Goal: Obtain resource: Download file/media

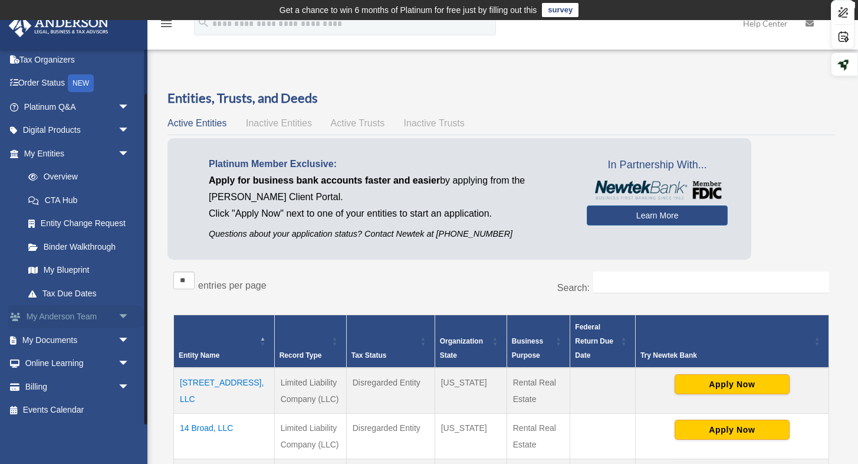
scroll to position [11, 0]
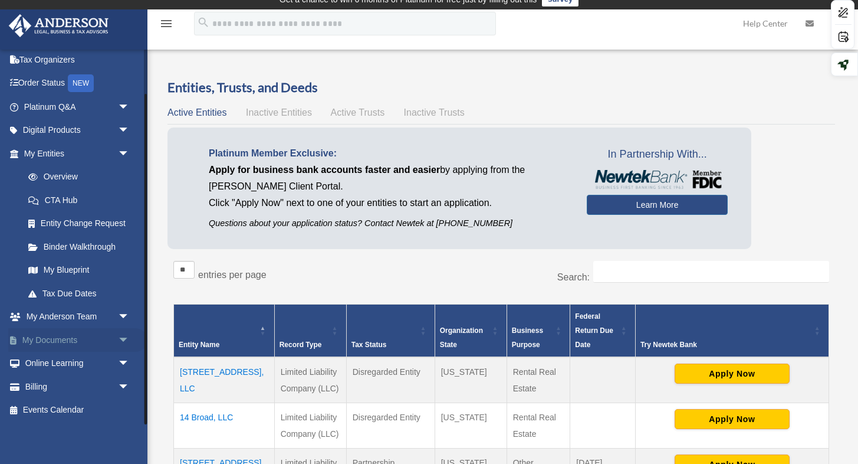
click at [74, 340] on link "My Documents arrow_drop_down" at bounding box center [77, 340] width 139 height 24
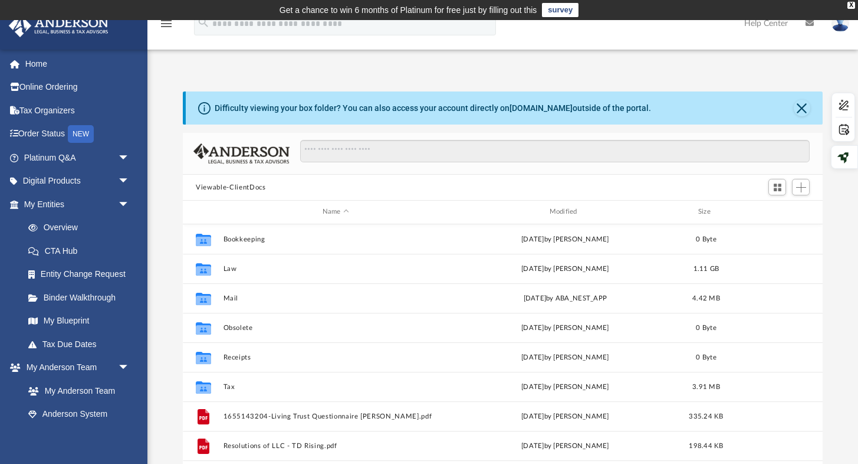
scroll to position [268, 639]
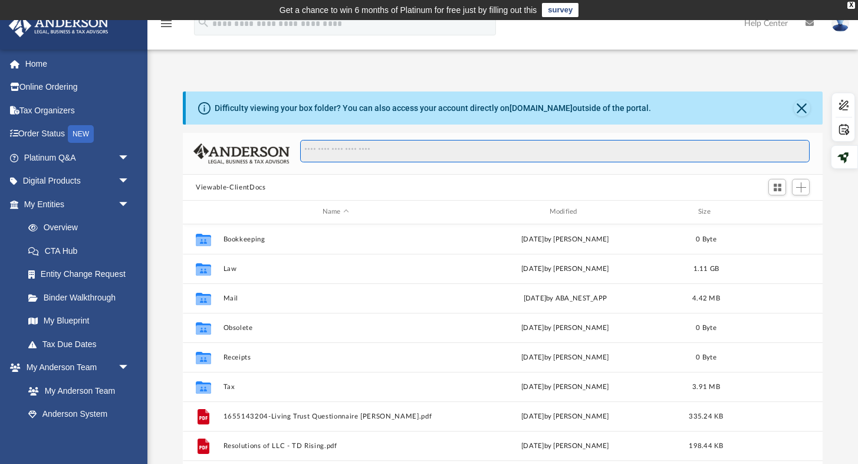
click at [324, 152] on input "Search files and folders" at bounding box center [555, 151] width 510 height 22
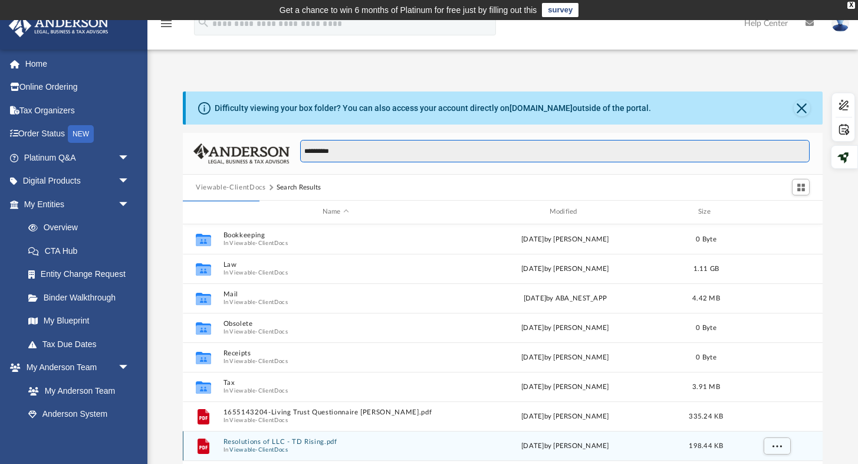
type input "**********"
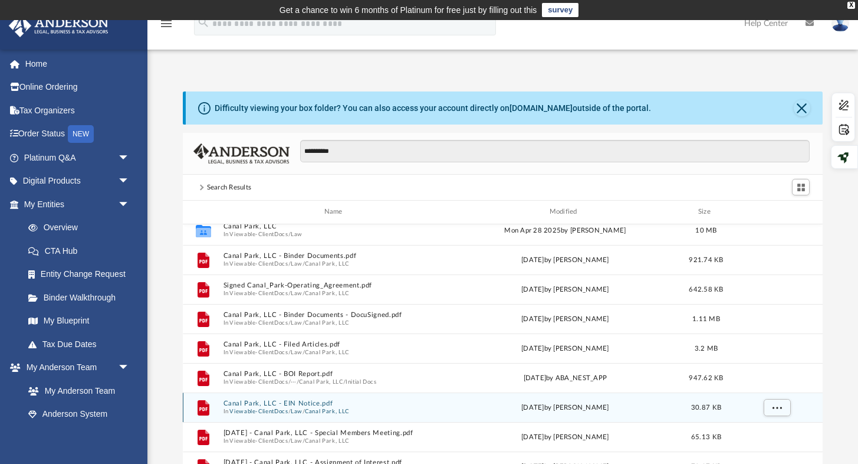
scroll to position [4, 0]
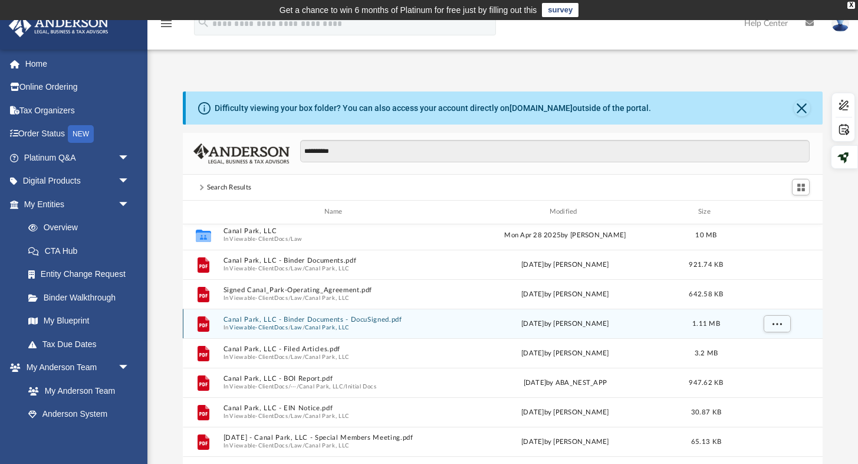
click at [304, 319] on button "Canal Park, LLC - Binder Documents - DocuSigned.pdf" at bounding box center [336, 320] width 225 height 8
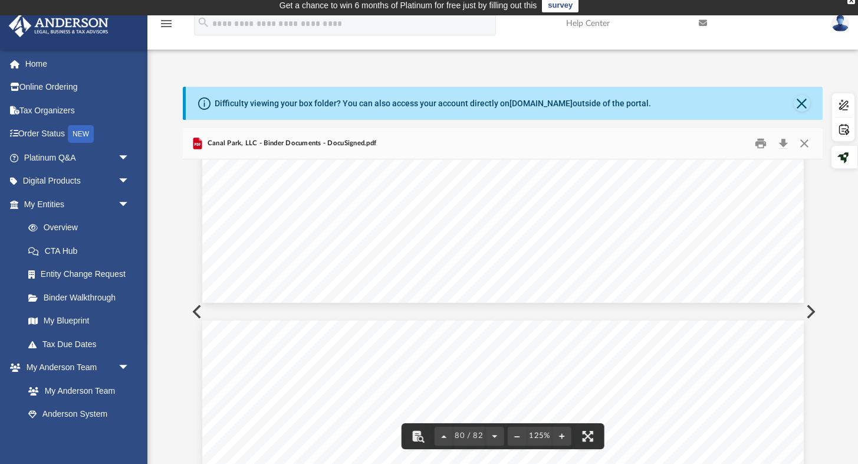
scroll to position [0, 0]
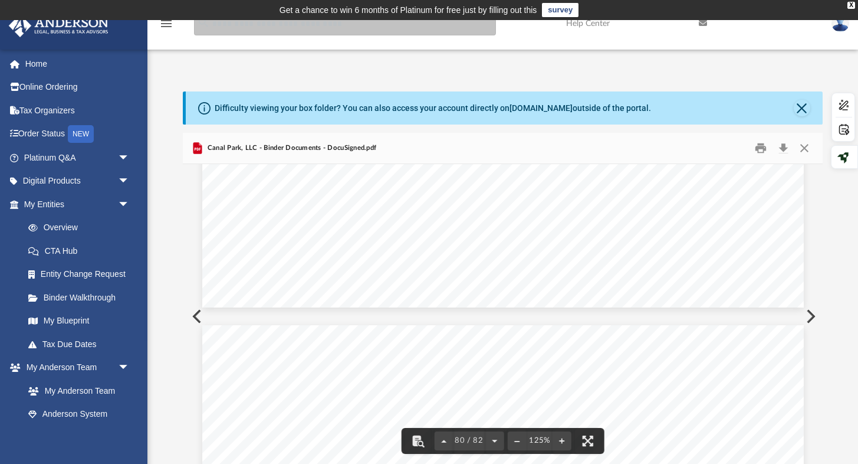
click at [296, 27] on input "search" at bounding box center [345, 24] width 302 height 24
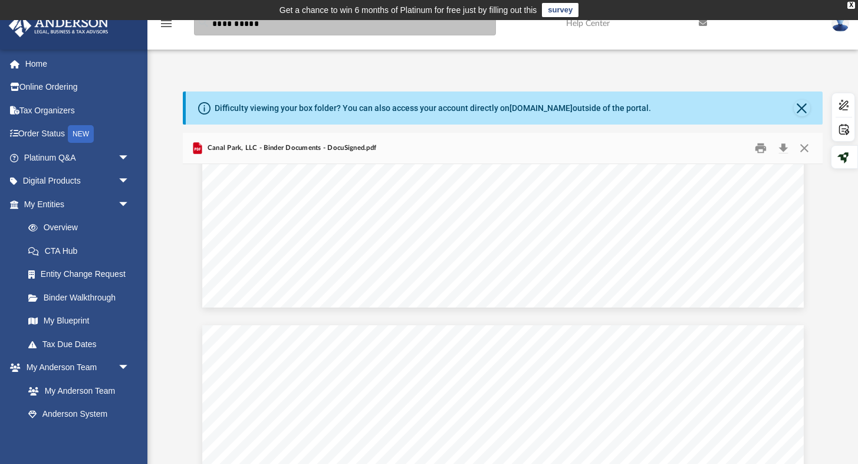
type input "**********"
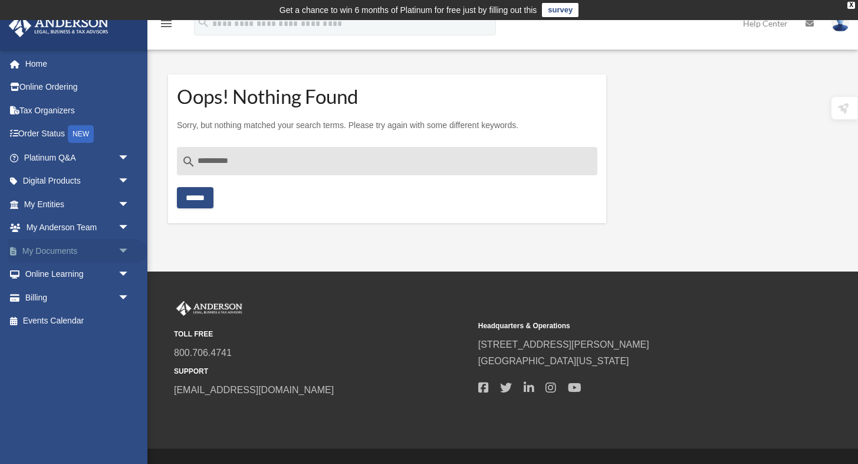
click at [73, 252] on link "My Documents arrow_drop_down" at bounding box center [77, 251] width 139 height 24
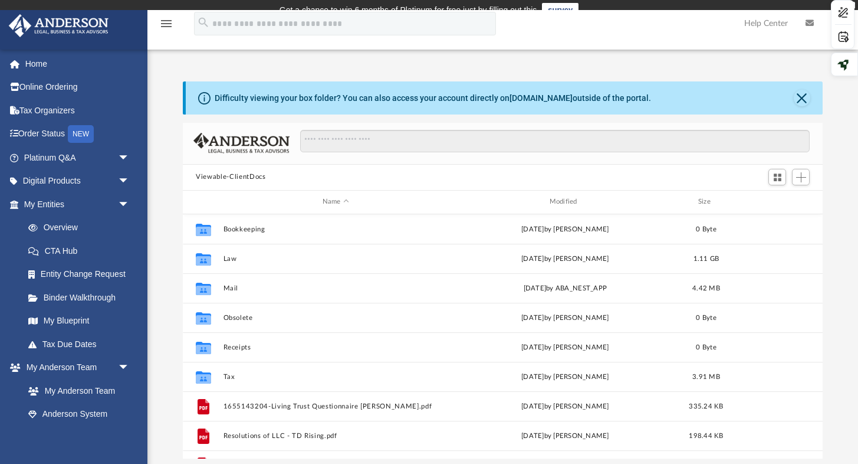
scroll to position [268, 639]
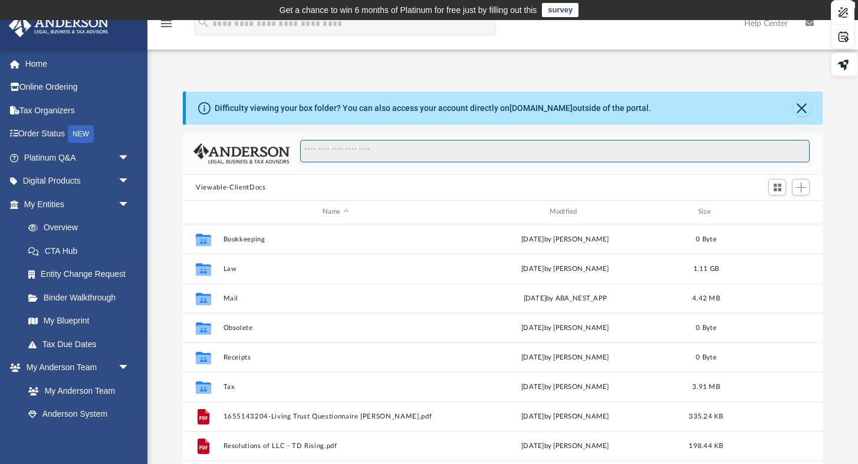
click at [332, 145] on input "Search files and folders" at bounding box center [555, 151] width 510 height 22
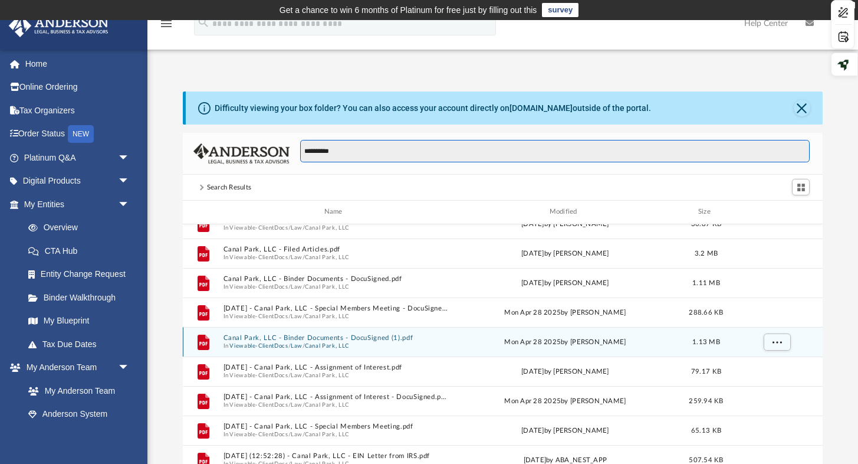
scroll to position [109, 0]
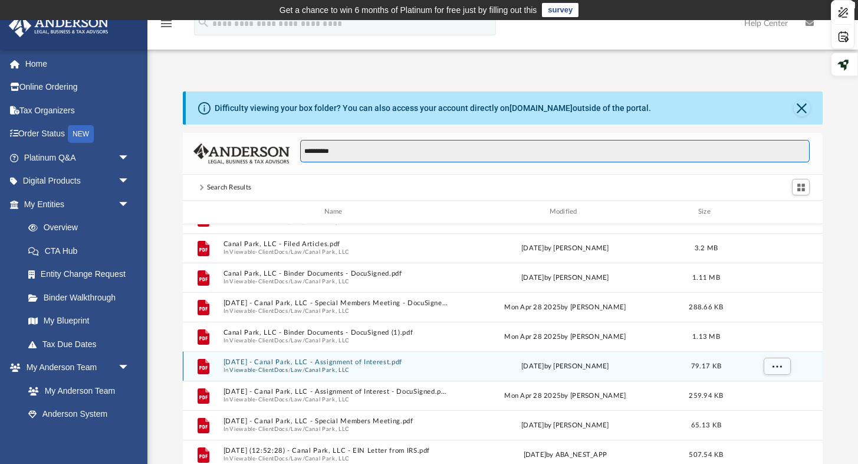
type input "**********"
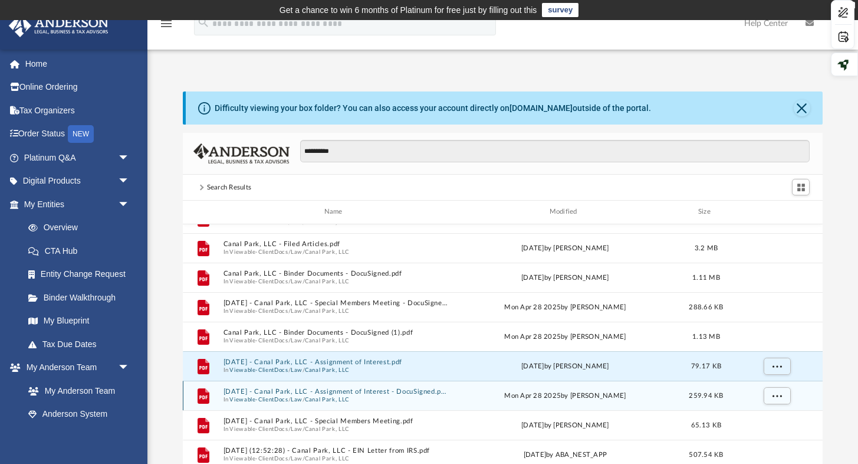
drag, startPoint x: 366, startPoint y: 362, endPoint x: 370, endPoint y: 398, distance: 36.2
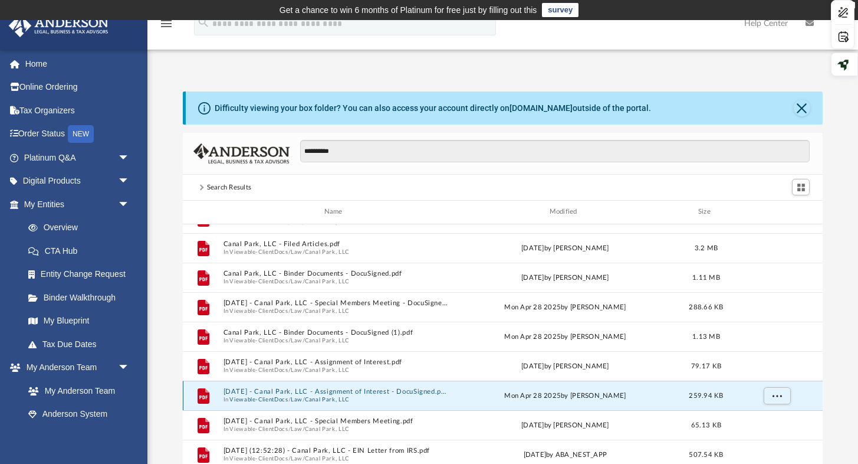
click at [372, 389] on button "2025.04.09 - Canal Park, LLC - Assignment of Interest - DocuSigned.pdf" at bounding box center [336, 392] width 225 height 8
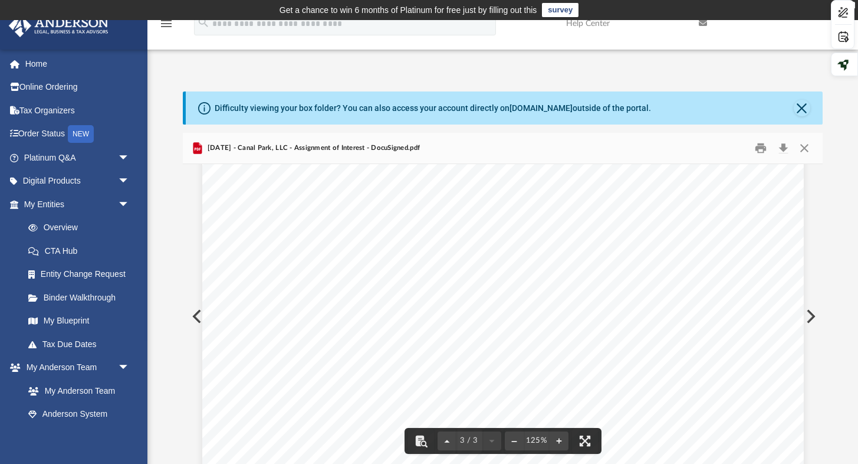
scroll to position [1375, 0]
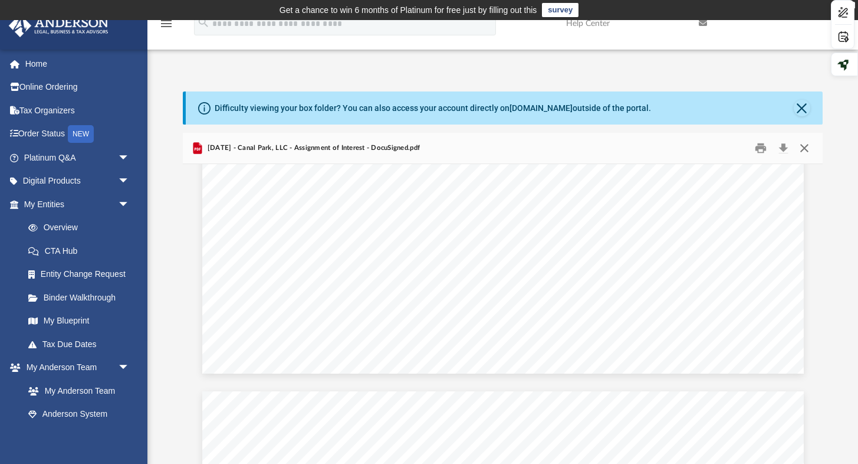
click at [806, 145] on button "Close" at bounding box center [803, 148] width 21 height 18
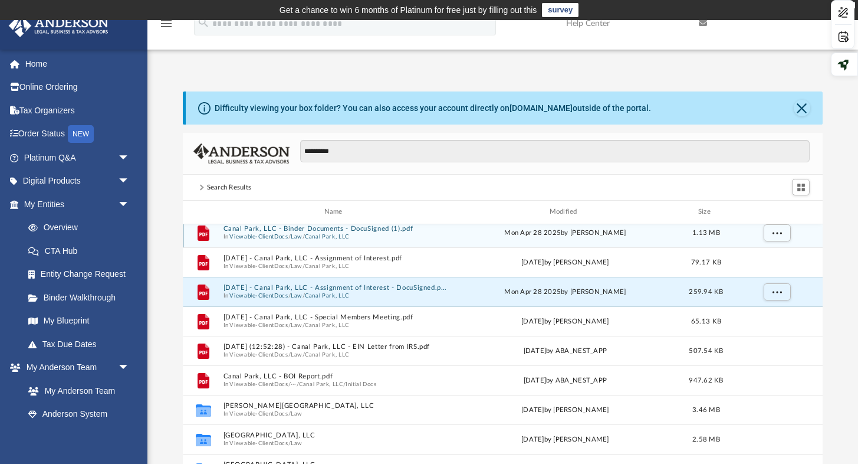
scroll to position [210, 0]
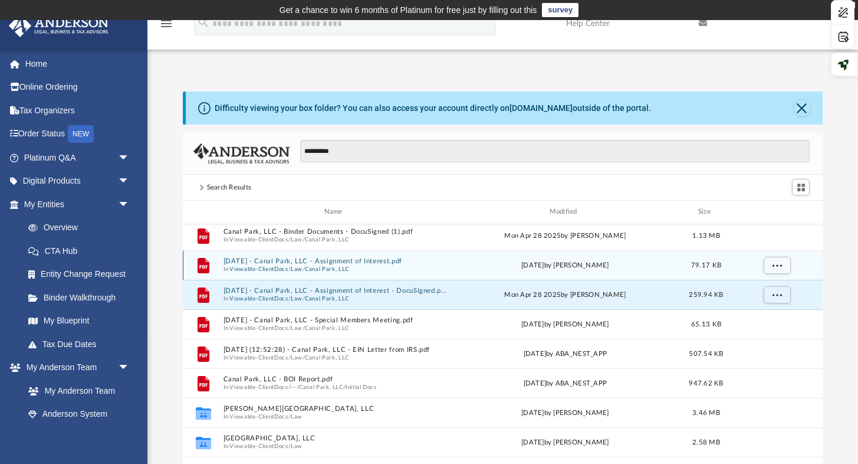
click at [329, 261] on button "2025.04.09 - Canal Park, LLC - Assignment of Interest.pdf" at bounding box center [336, 261] width 225 height 8
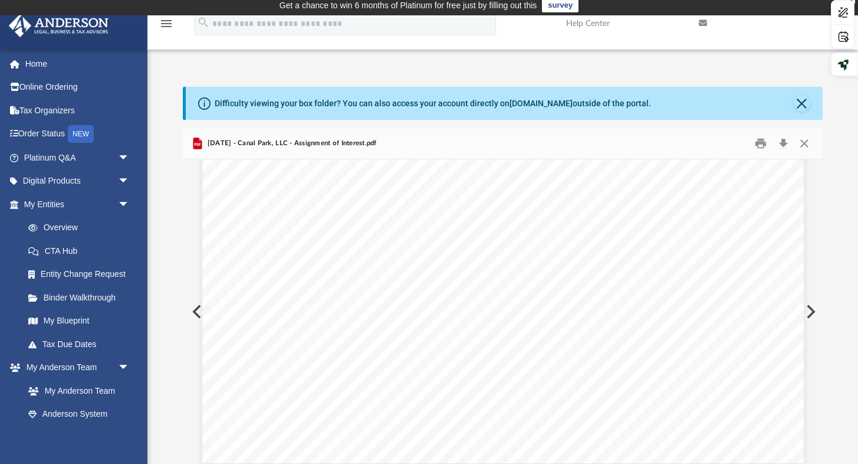
scroll to position [1203, 0]
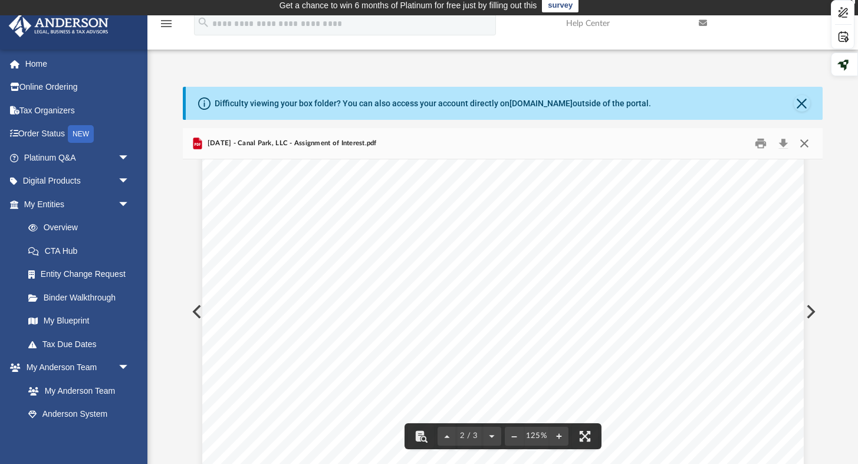
click at [803, 145] on button "Close" at bounding box center [803, 144] width 21 height 18
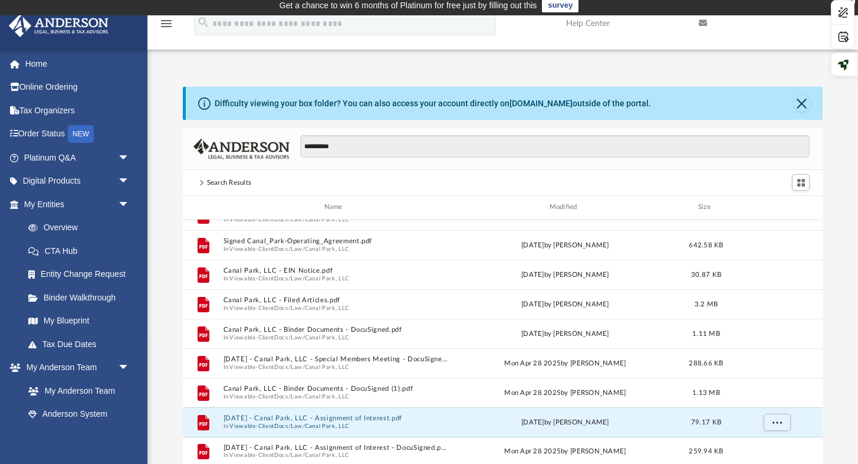
scroll to position [0, 0]
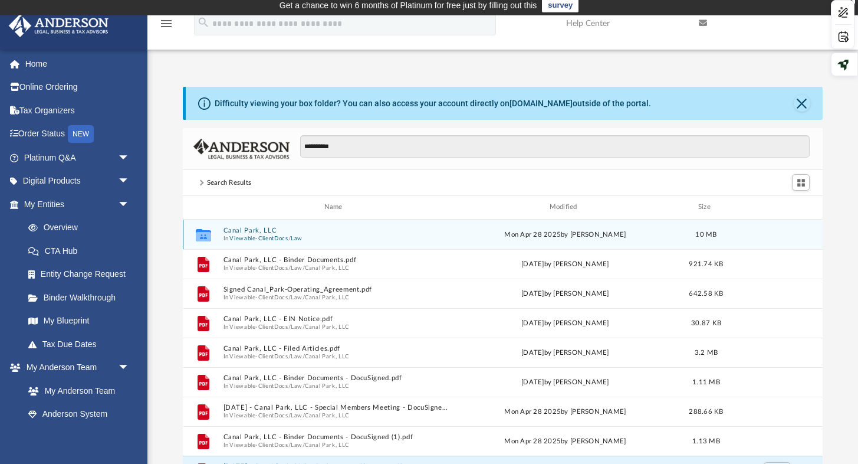
click at [263, 232] on button "Canal Park, LLC" at bounding box center [336, 231] width 225 height 8
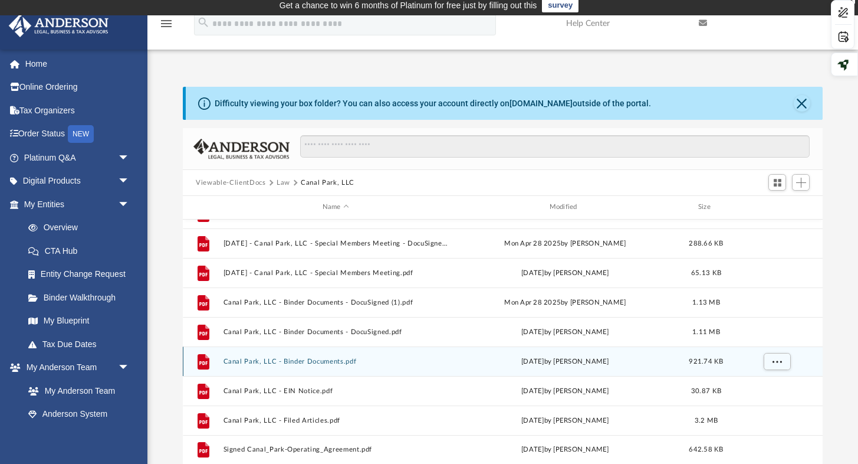
scroll to position [12, 0]
